Goal: Task Accomplishment & Management: Use online tool/utility

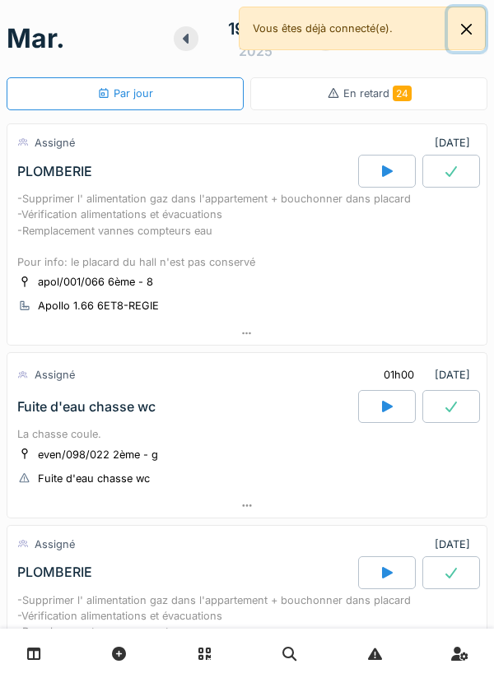
click at [479, 25] on button "Close" at bounding box center [465, 29] width 37 height 44
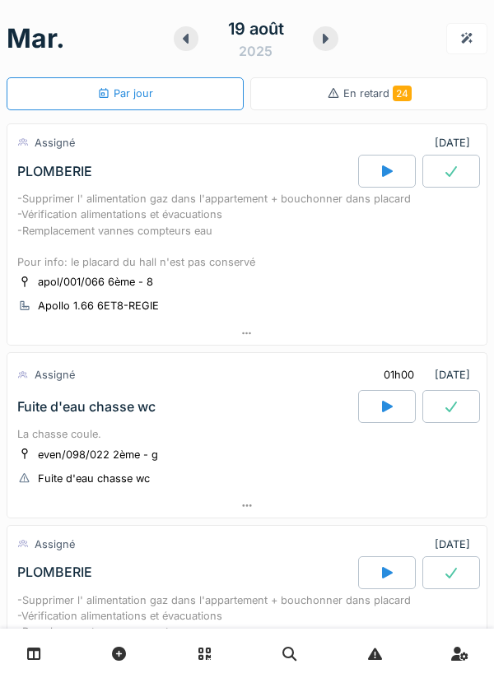
click at [322, 34] on icon at bounding box center [325, 38] width 16 height 13
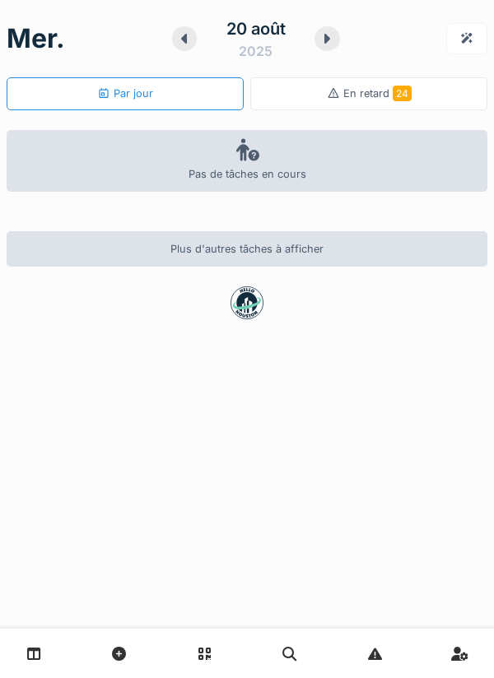
click at [193, 39] on div at bounding box center [184, 38] width 25 height 25
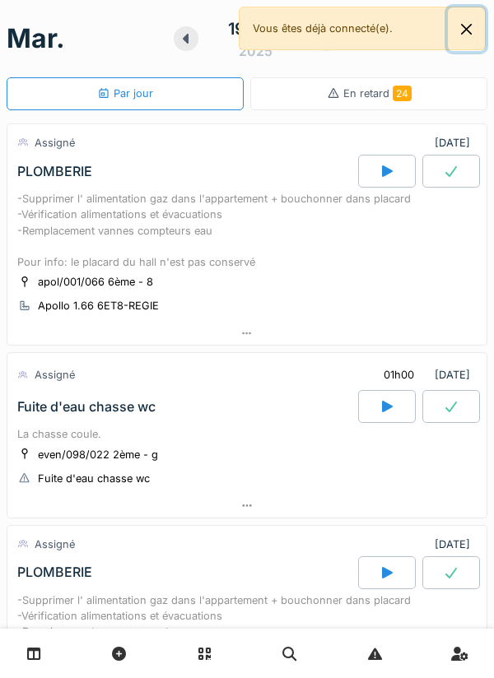
click at [460, 33] on button "Close" at bounding box center [465, 29] width 37 height 44
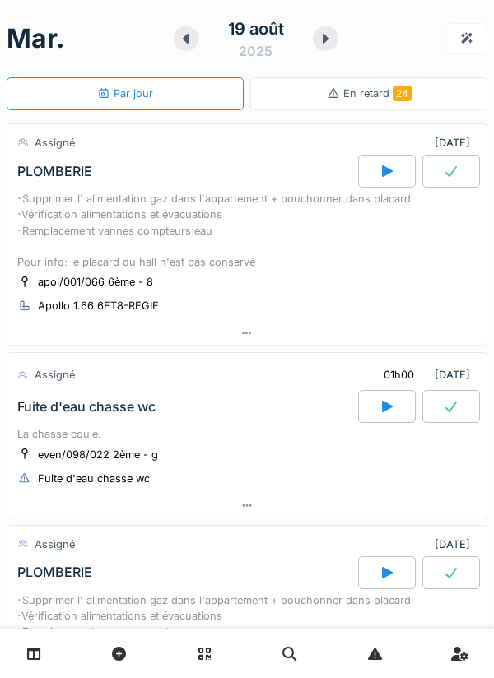
click at [311, 345] on div at bounding box center [246, 334] width 479 height 24
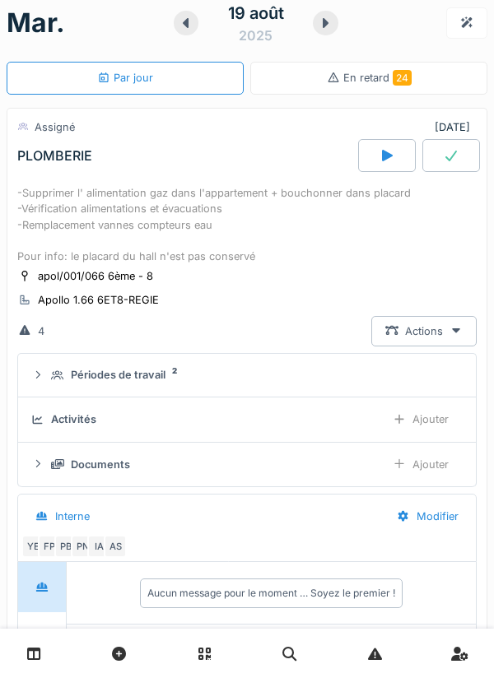
scroll to position [12, 0]
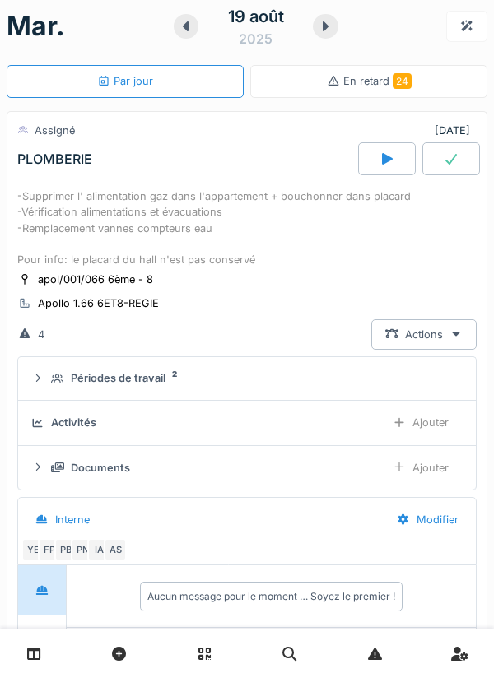
click at [395, 164] on div at bounding box center [387, 158] width 58 height 33
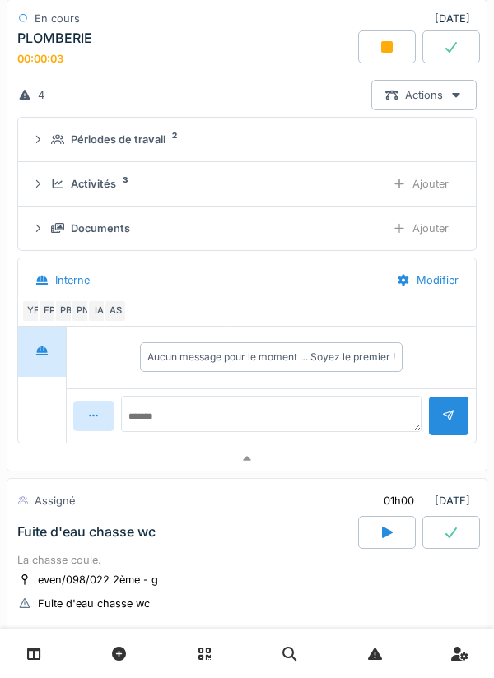
scroll to position [260, 0]
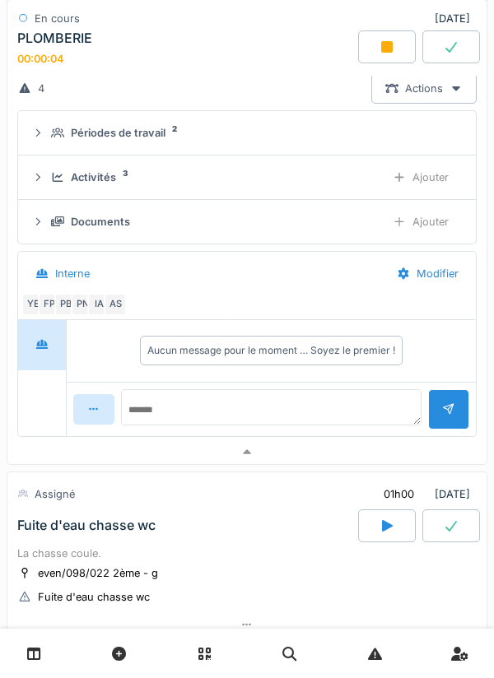
click at [308, 464] on div at bounding box center [246, 452] width 479 height 24
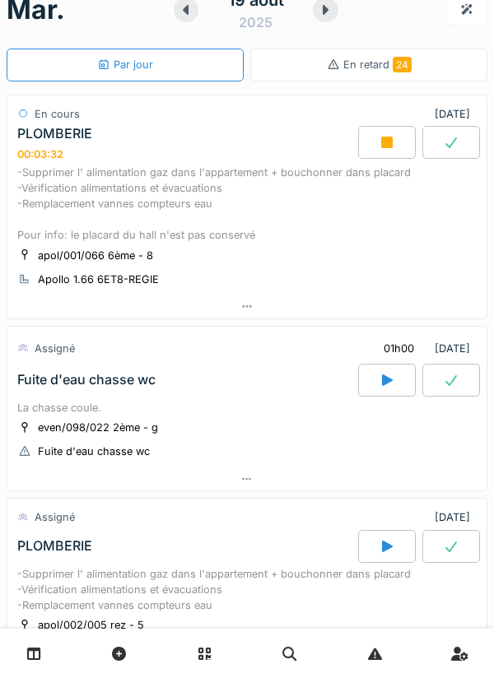
scroll to position [43, 0]
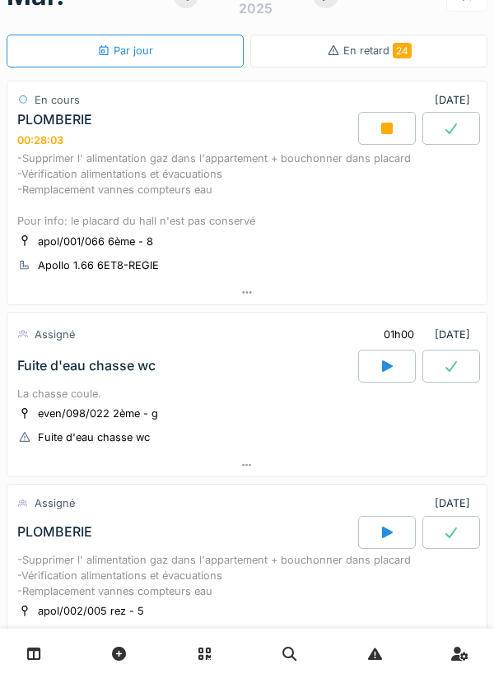
click at [381, 140] on div at bounding box center [387, 128] width 58 height 33
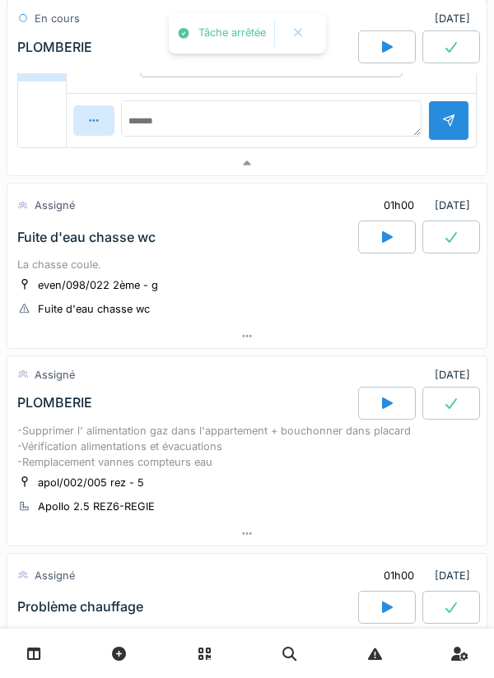
scroll to position [550, 0]
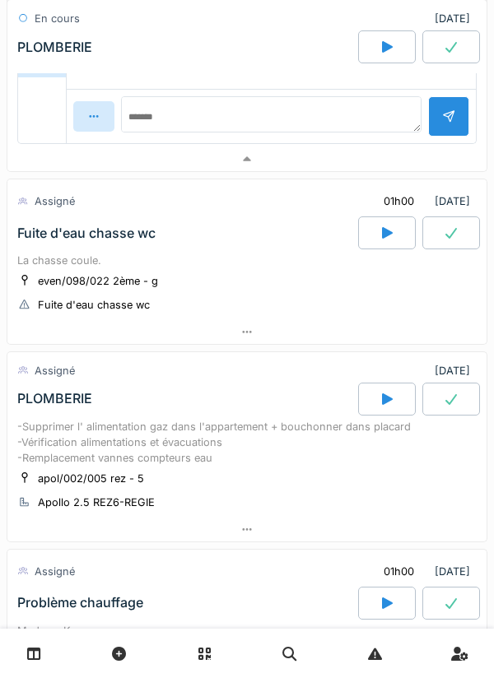
click at [384, 406] on icon at bounding box center [386, 398] width 16 height 13
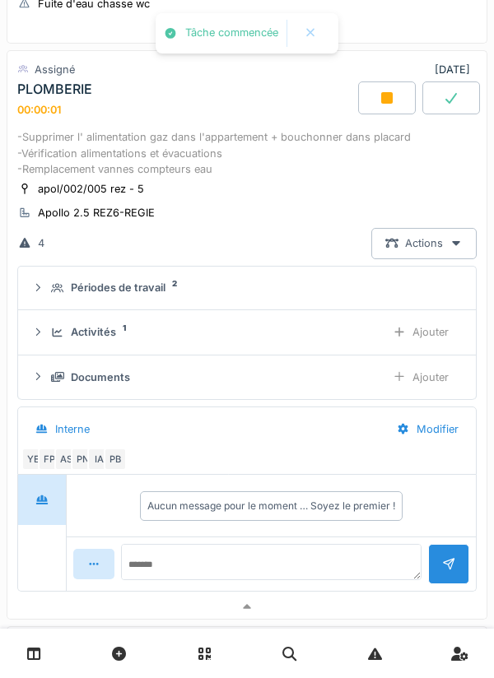
scroll to position [1004, 0]
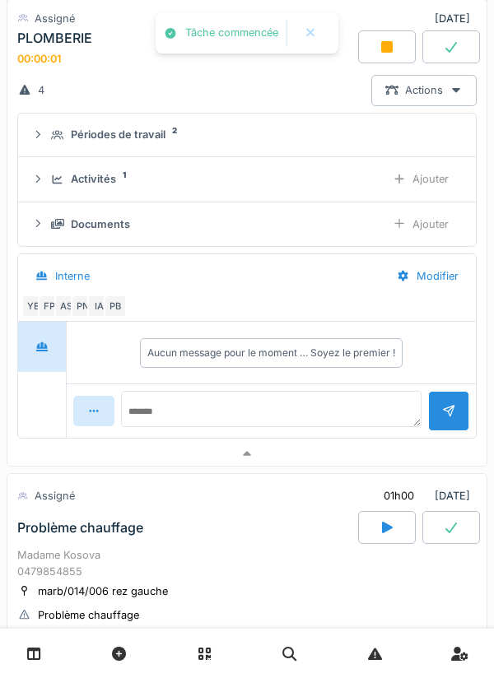
click at [346, 466] on div at bounding box center [246, 454] width 479 height 24
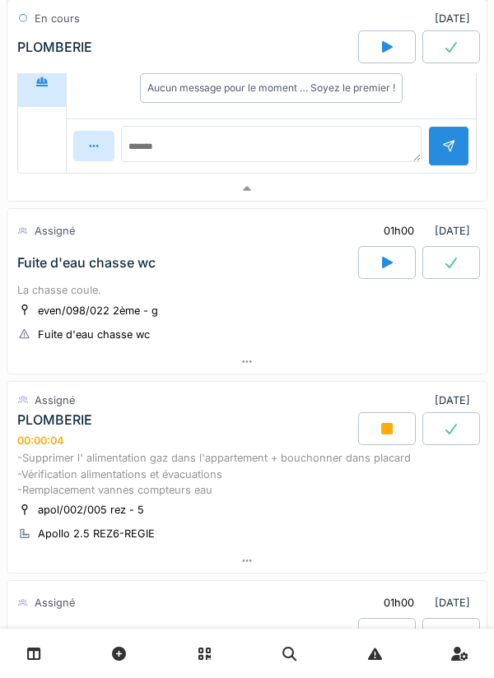
click at [415, 199] on div at bounding box center [246, 189] width 479 height 24
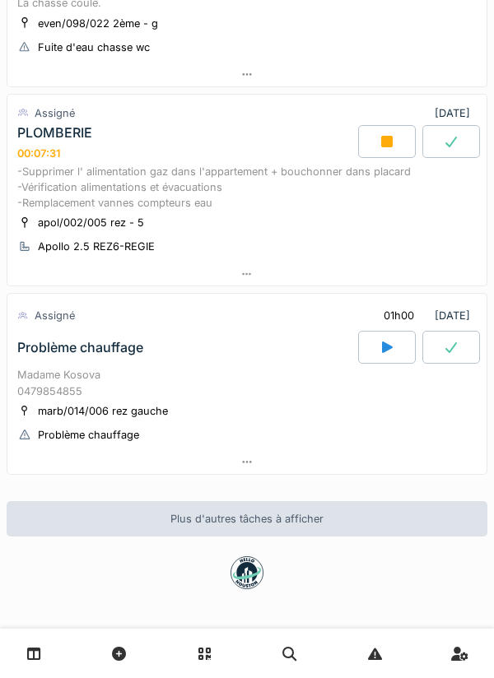
click at [400, 273] on div at bounding box center [246, 274] width 479 height 24
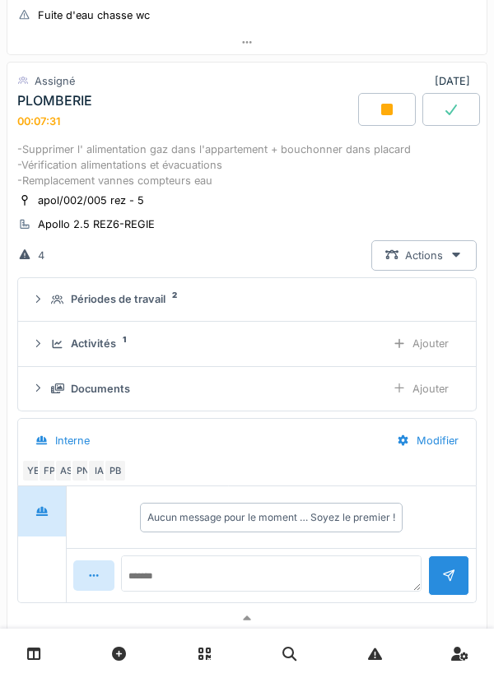
scroll to position [475, 0]
